Goal: Information Seeking & Learning: Learn about a topic

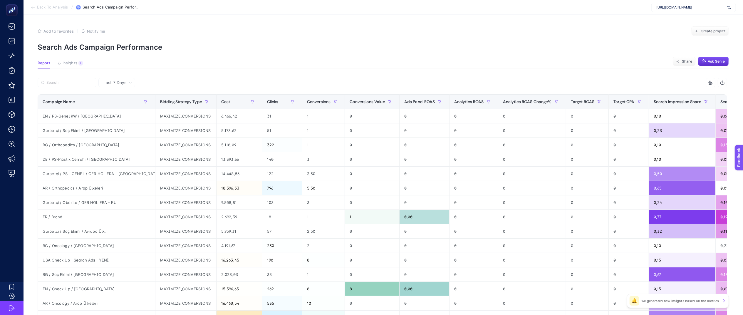
scroll to position [0, 232]
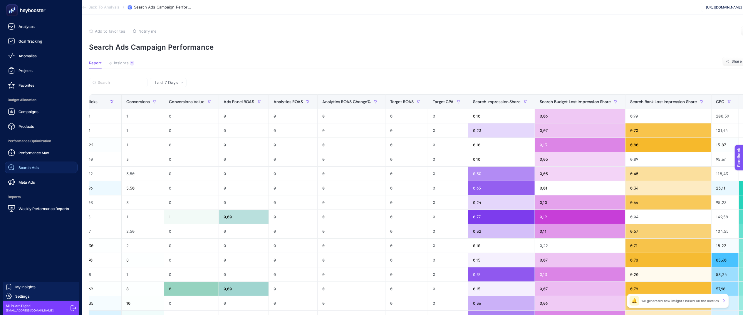
click at [36, 165] on span "Search Ads" at bounding box center [28, 167] width 20 height 5
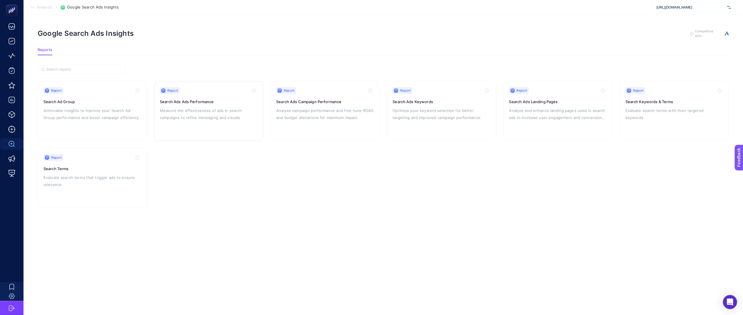
click at [210, 105] on div "Report Search Ads Ads Performance Measure the effectiveness of ads in search ca…" at bounding box center [208, 111] width 97 height 48
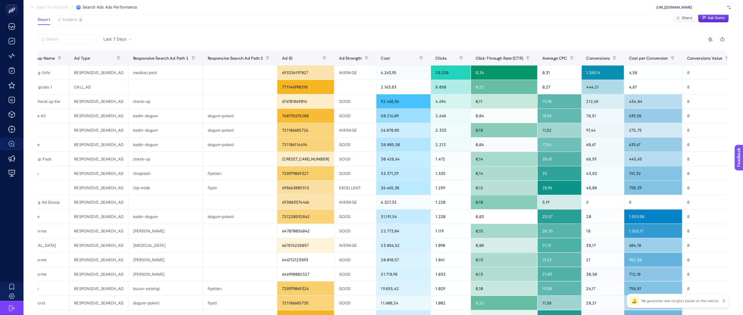
scroll to position [43, 7]
click at [624, 53] on th "Cost per Conversion" at bounding box center [653, 58] width 58 height 14
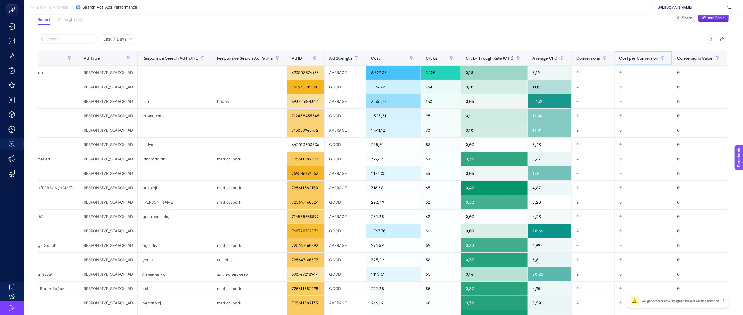
scroll to position [0, 0]
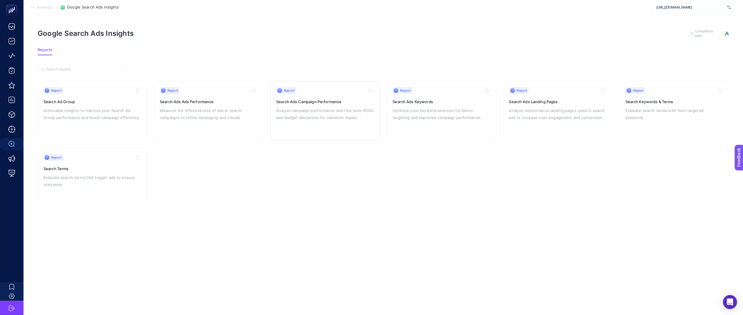
click at [328, 109] on p "Analyze campaign performance and fine-tune ROAS and budget allocations for maxi…" at bounding box center [324, 114] width 97 height 14
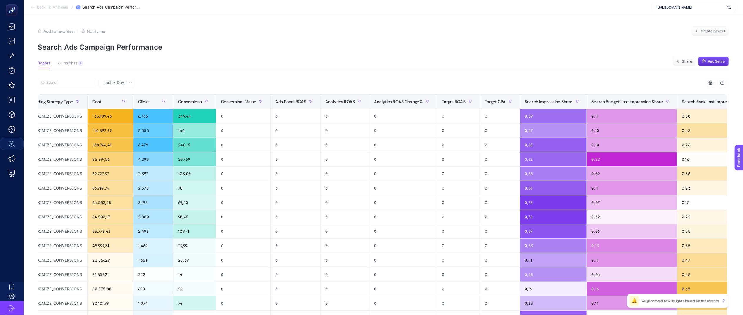
scroll to position [0, 222]
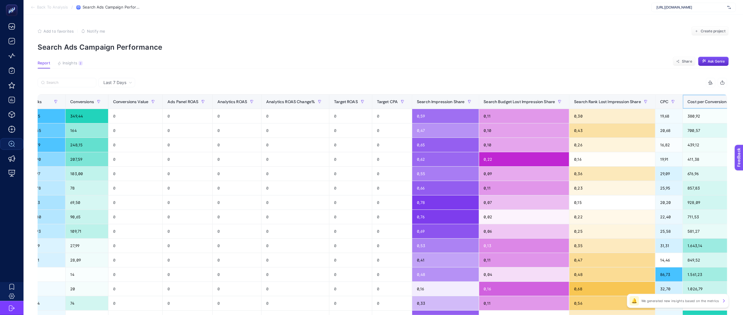
click at [683, 107] on th "Cost per Conversion" at bounding box center [711, 102] width 58 height 14
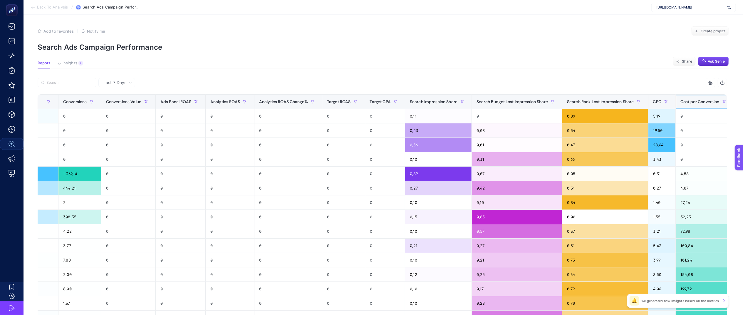
click at [686, 102] on span "Cost per Conversion" at bounding box center [699, 101] width 39 height 5
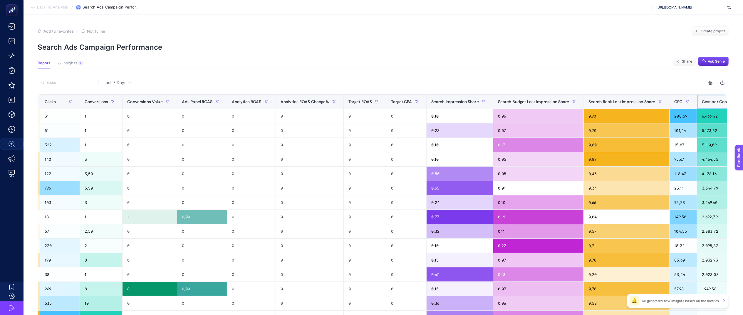
scroll to position [0, 0]
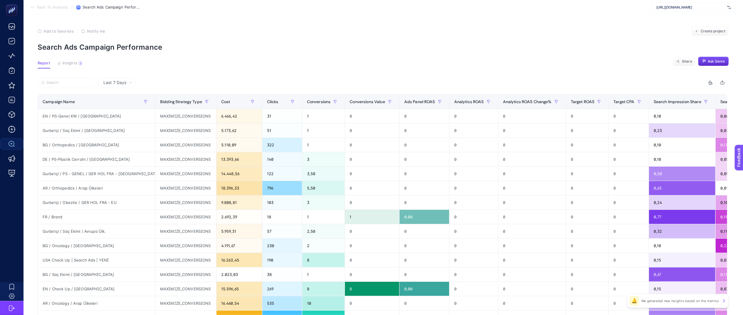
click at [509, 59] on article "Add to favorites false Notify me Create project Search Ads Campaign Performance…" at bounding box center [382, 244] width 719 height 459
click at [390, 56] on article "Add to favorites false Notify me Create project Search Ads Campaign Performance…" at bounding box center [382, 244] width 719 height 459
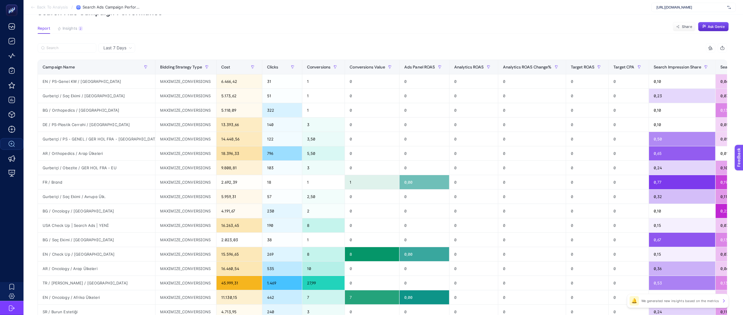
scroll to position [35, 0]
